Goal: Participate in discussion: Participate in discussion

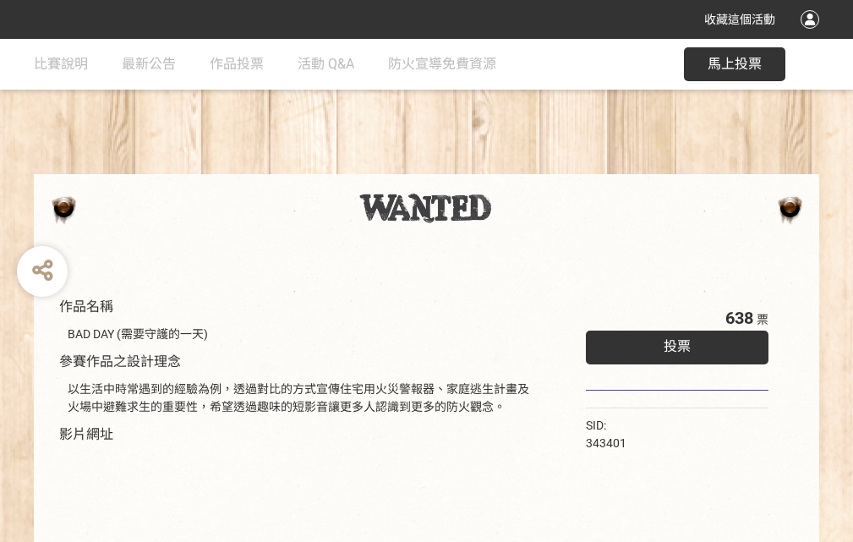
click at [812, 35] on div "收藏這個活動" at bounding box center [426, 19] width 853 height 39
click at [528, 166] on div "作品名稱 BAD DAY (需要守護的一天) 參賽作品之設計理念 以生活中時常遇到的經驗為例，透過對比的方式宣傳住宅用火災警報器、家庭逃生計畫及火場中避難求生…" at bounding box center [426, 394] width 853 height 711
click at [673, 342] on span "投票" at bounding box center [676, 346] width 27 height 16
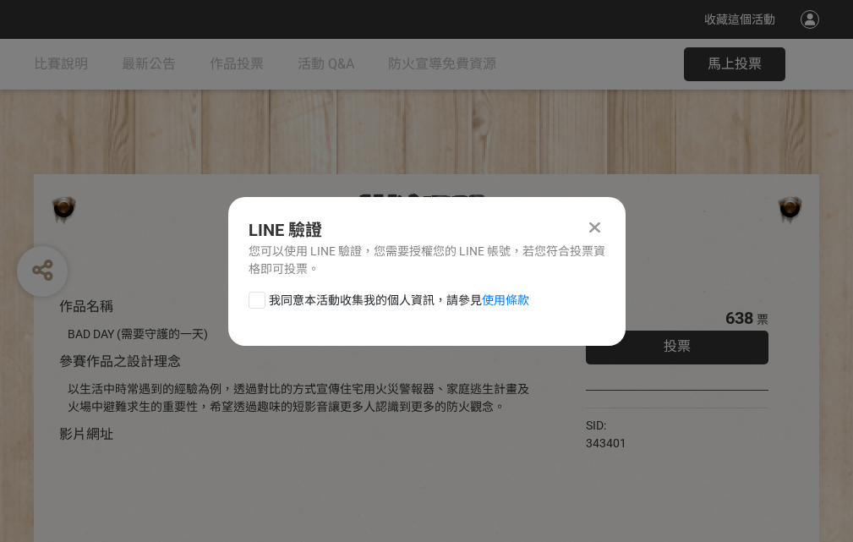
click at [255, 297] on div at bounding box center [256, 300] width 17 height 17
checkbox input "true"
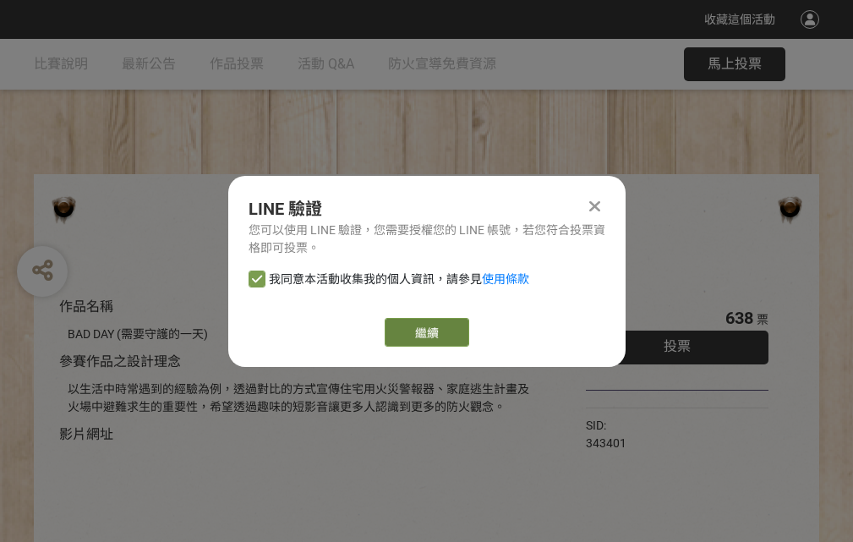
click at [425, 332] on link "繼續" at bounding box center [427, 332] width 85 height 29
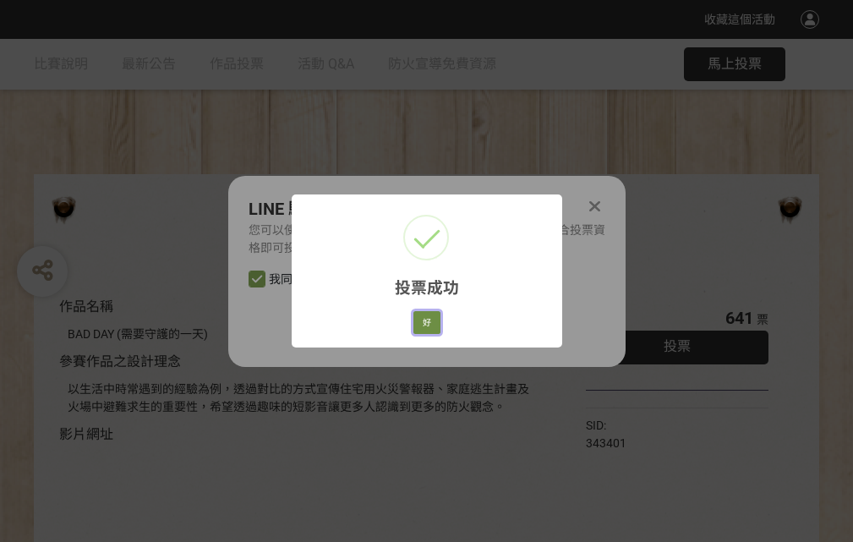
click at [422, 319] on button "好" at bounding box center [426, 323] width 27 height 24
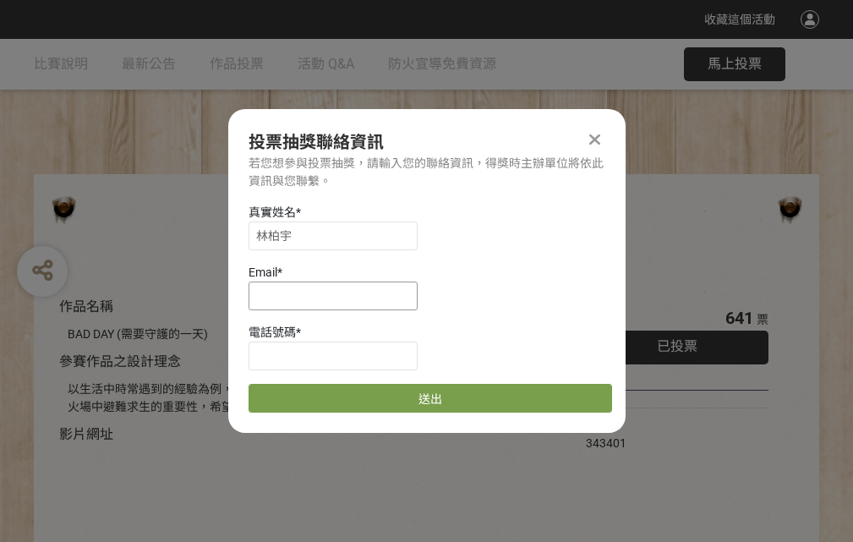
click at [338, 295] on input at bounding box center [332, 295] width 169 height 29
type input "[EMAIL_ADDRESS][DOMAIN_NAME]"
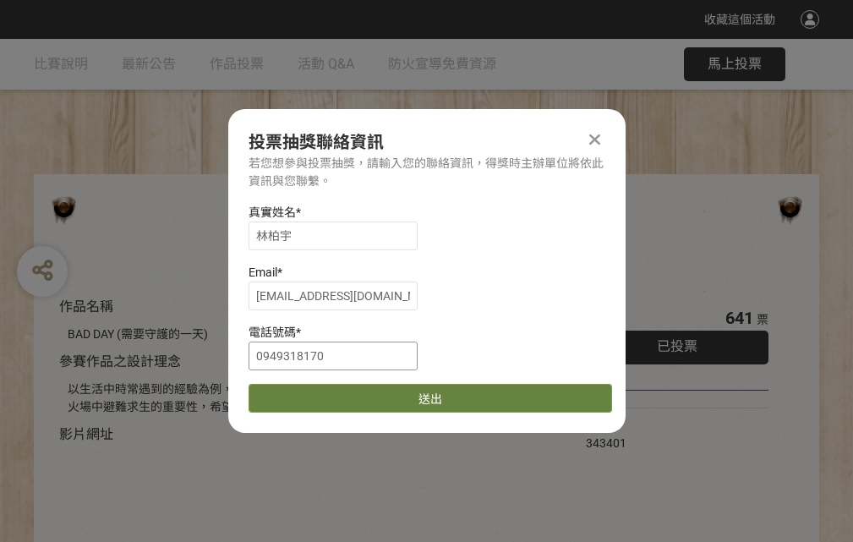
type input "0949318170"
click at [297, 392] on button "送出" at bounding box center [429, 398] width 363 height 29
